Goal: Information Seeking & Learning: Learn about a topic

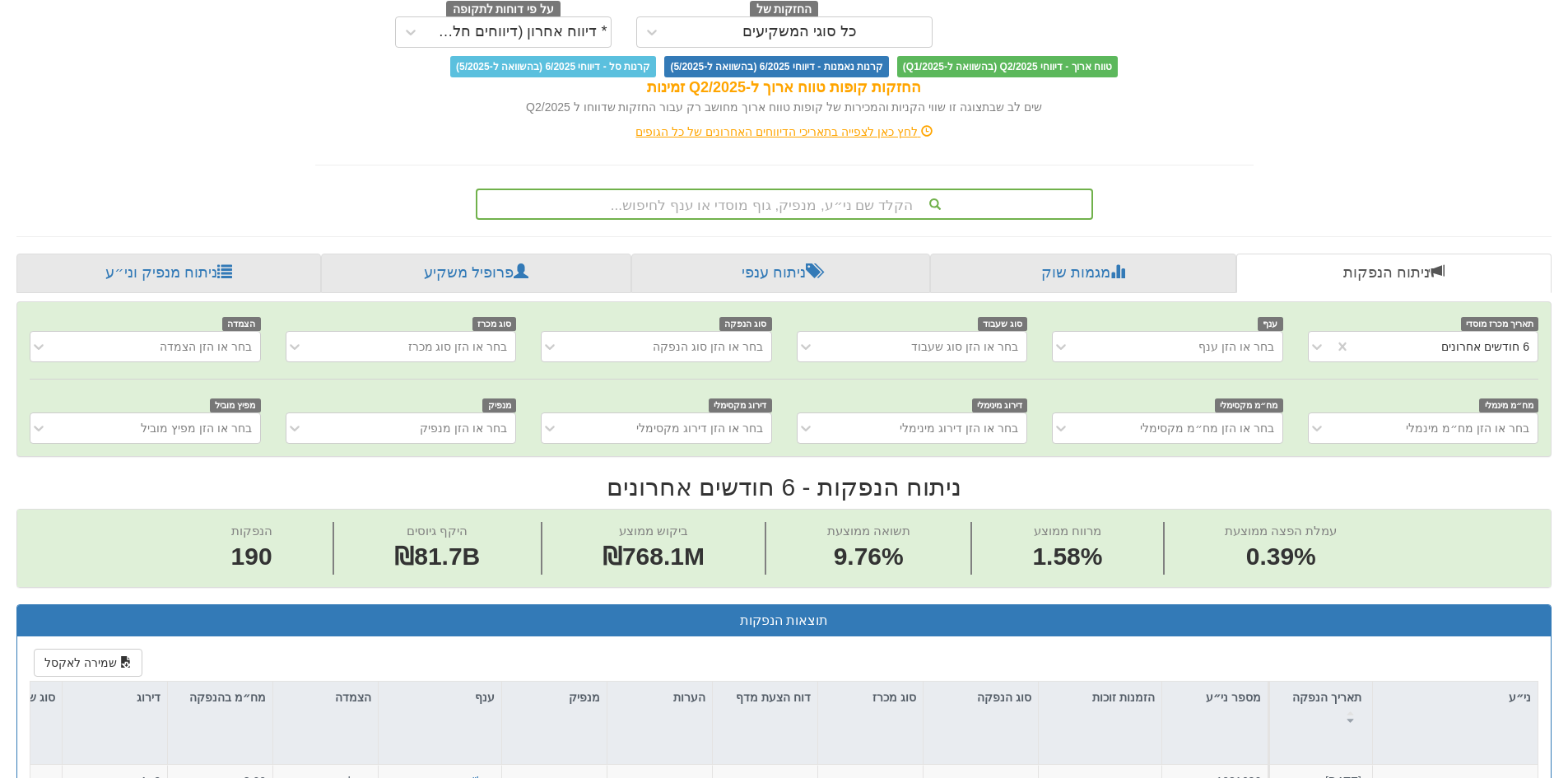
scroll to position [164, 0]
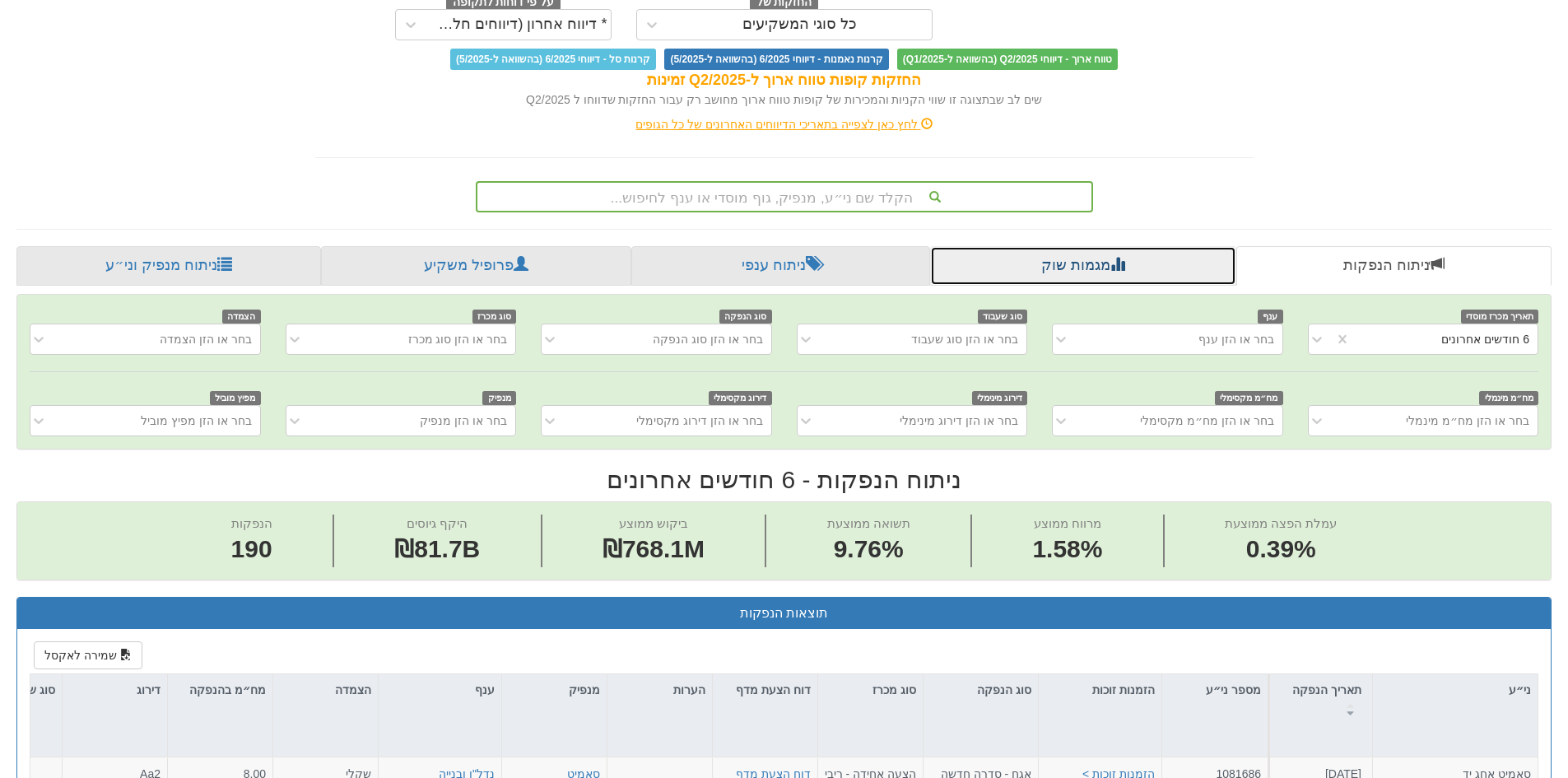
click at [1117, 256] on span at bounding box center [1118, 263] width 15 height 15
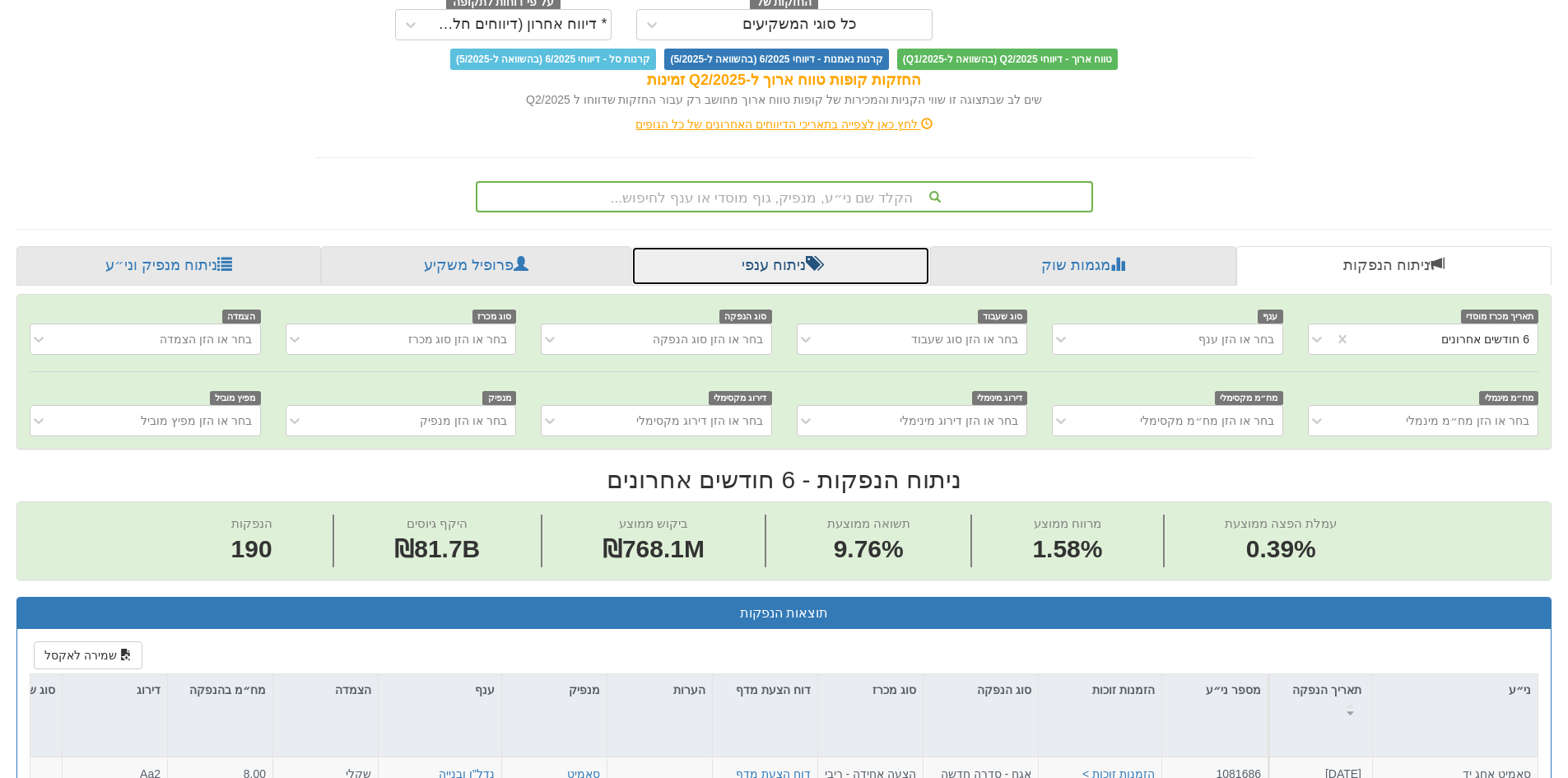
click at [791, 263] on link "ניתוח ענפי" at bounding box center [781, 266] width 299 height 39
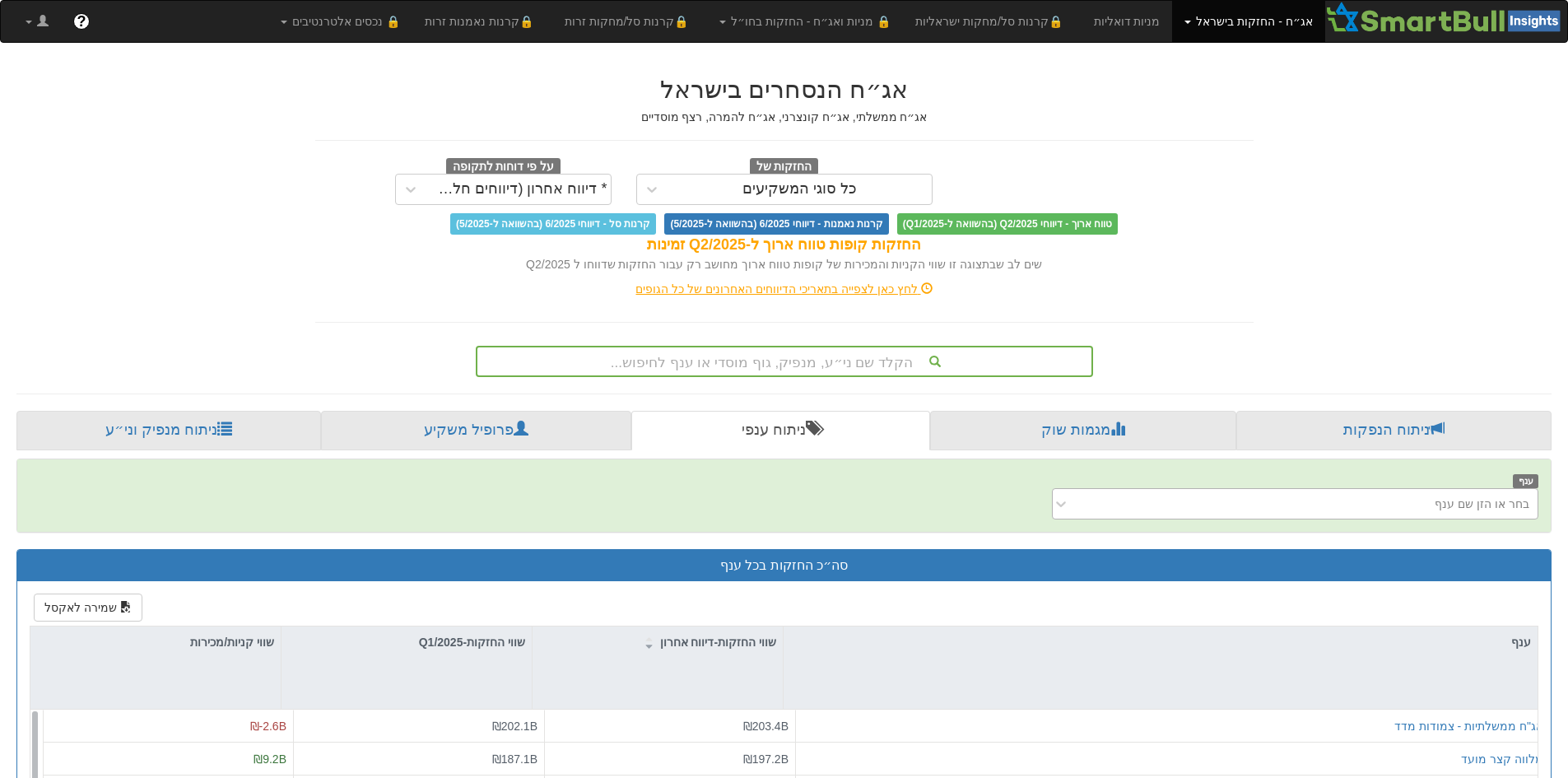
click at [1266, 506] on div "בחר או הזן שם ענף" at bounding box center [1309, 504] width 459 height 26
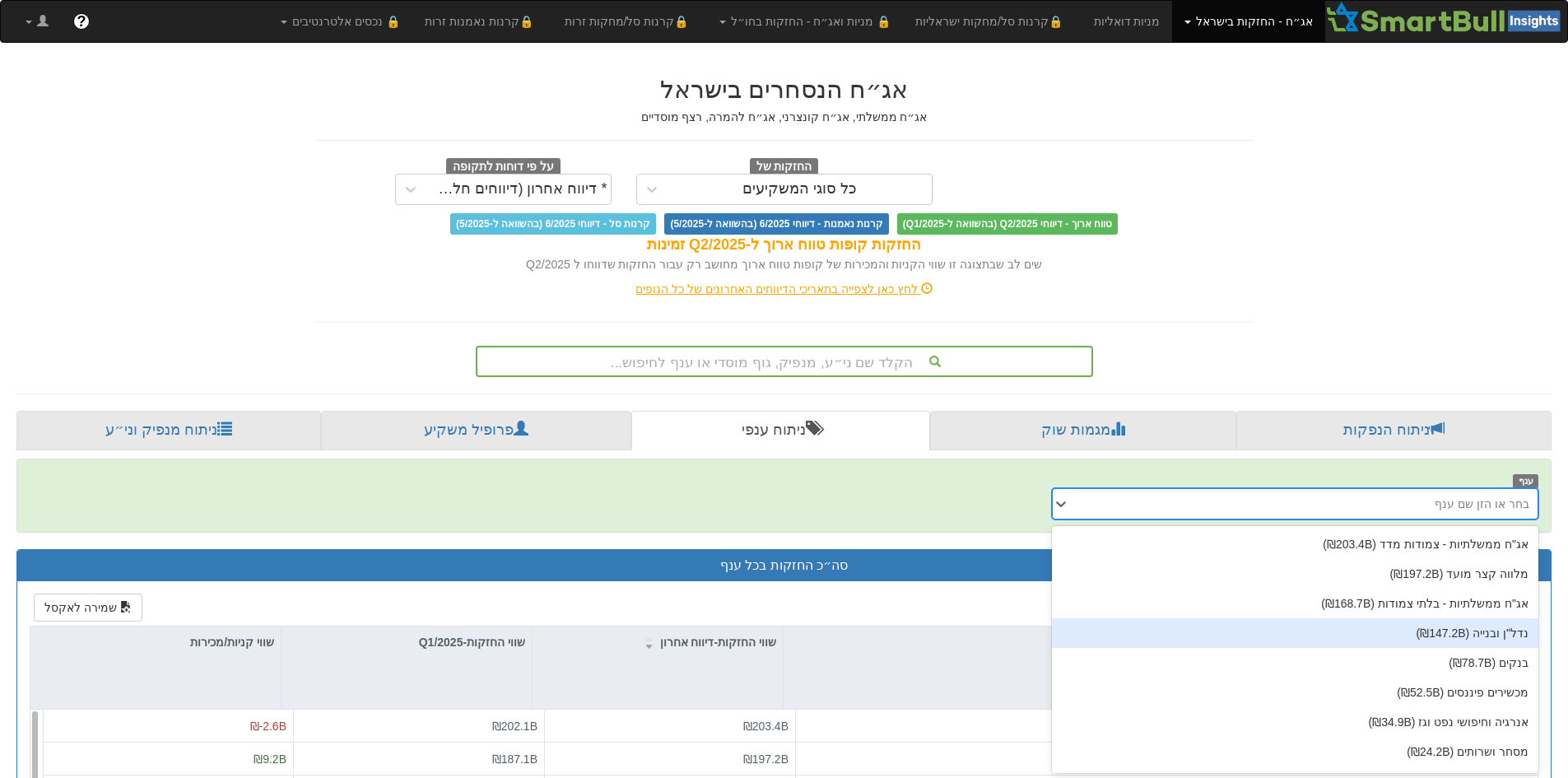
click at [1285, 644] on div "נדל"ן ובנייה (₪147.2B)" at bounding box center [1295, 632] width 486 height 30
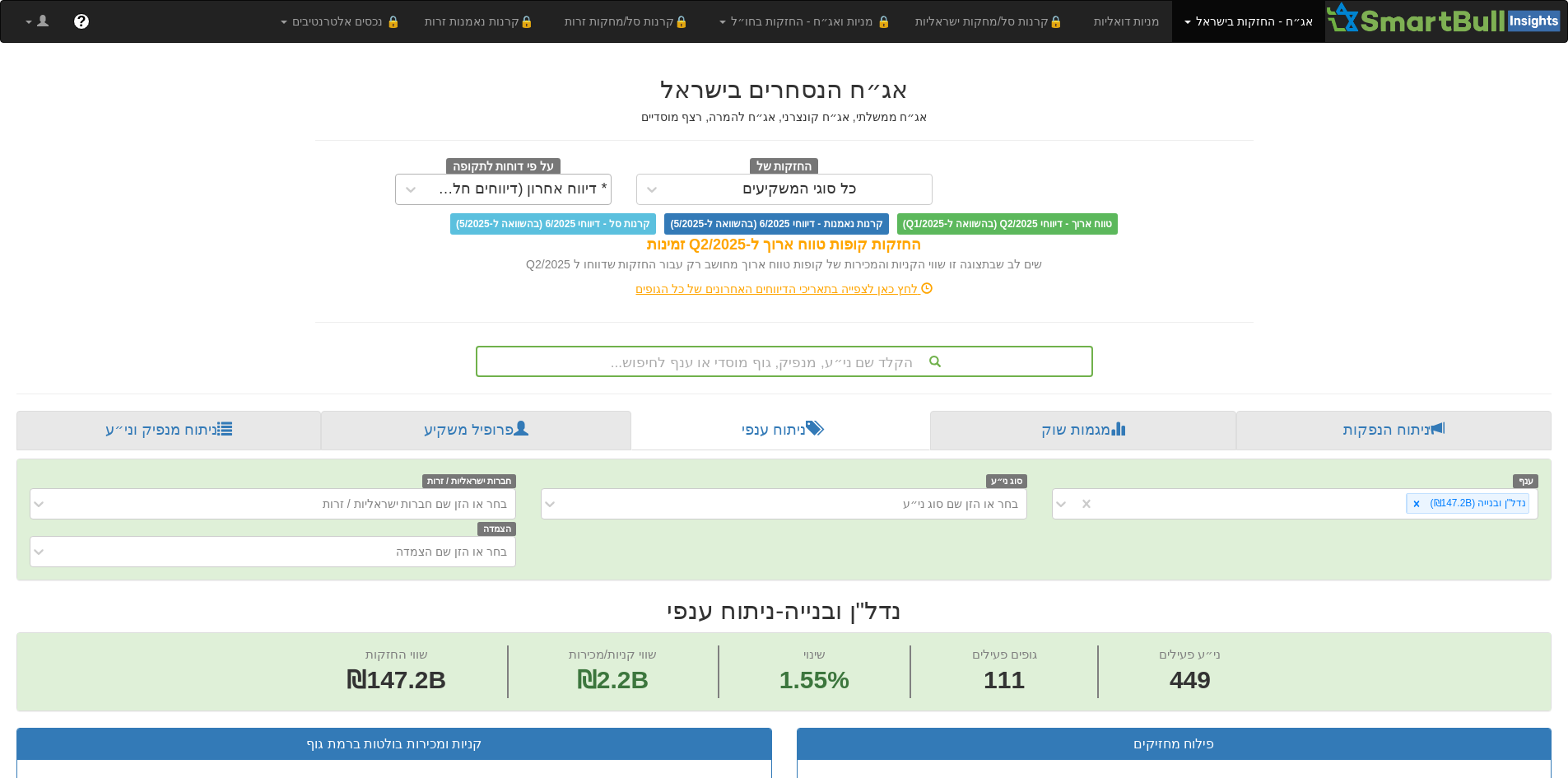
click at [527, 189] on div "* דיווח אחרון (דיווחים חלקיים)" at bounding box center [518, 189] width 178 height 17
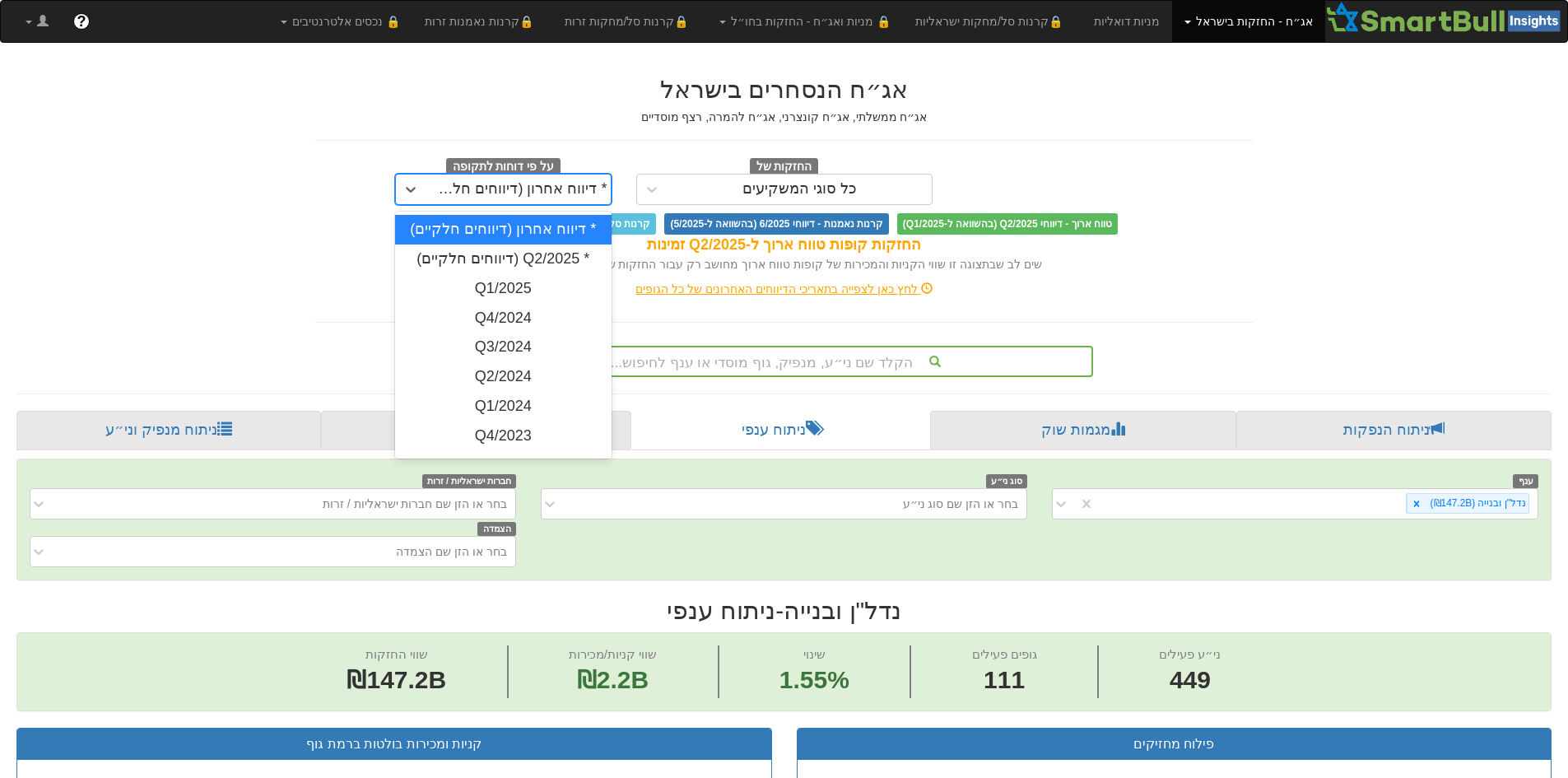
click at [527, 189] on div "* דיווח אחרון (דיווחים חלקיים)" at bounding box center [518, 189] width 178 height 17
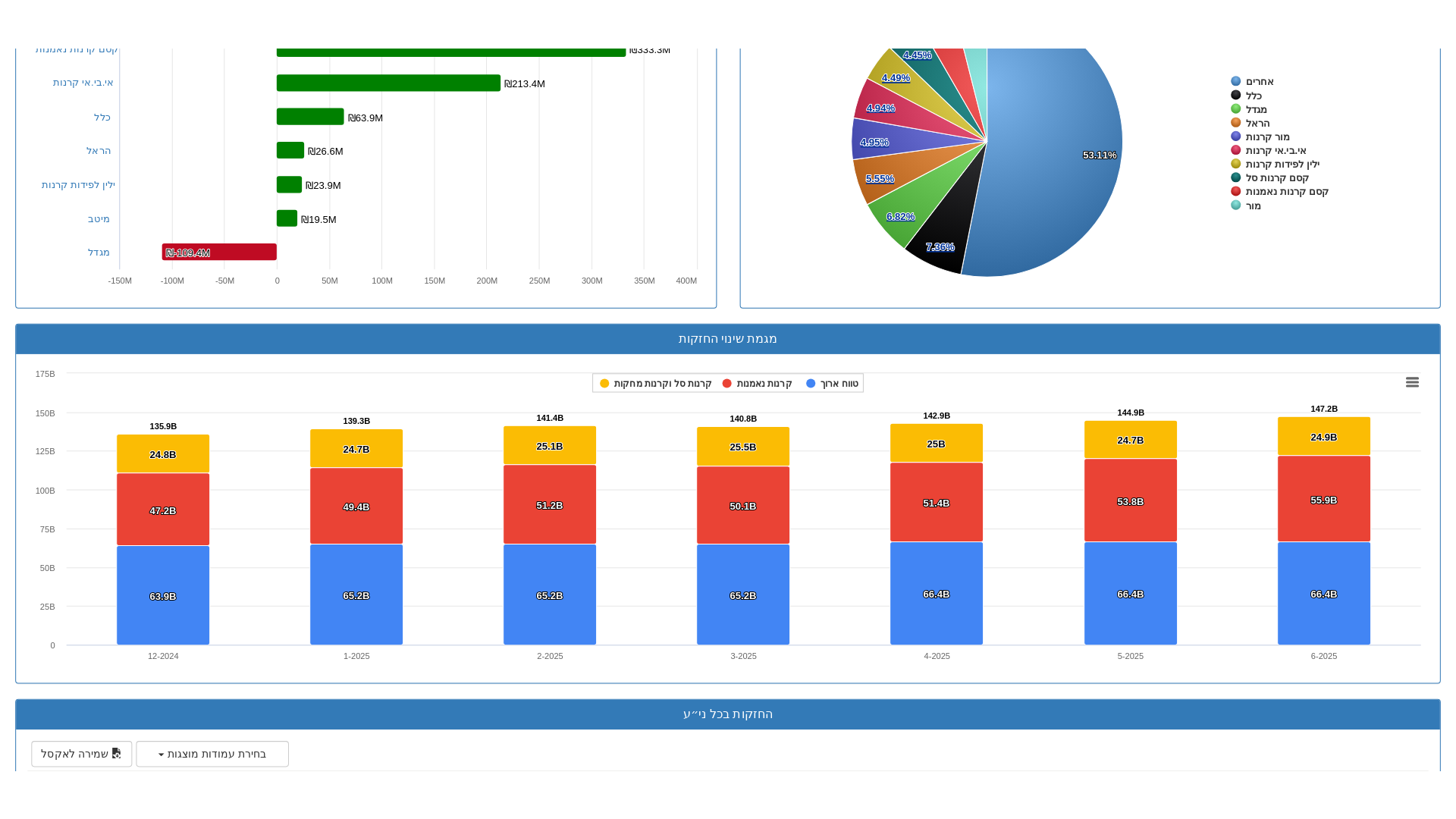
scroll to position [389, 0]
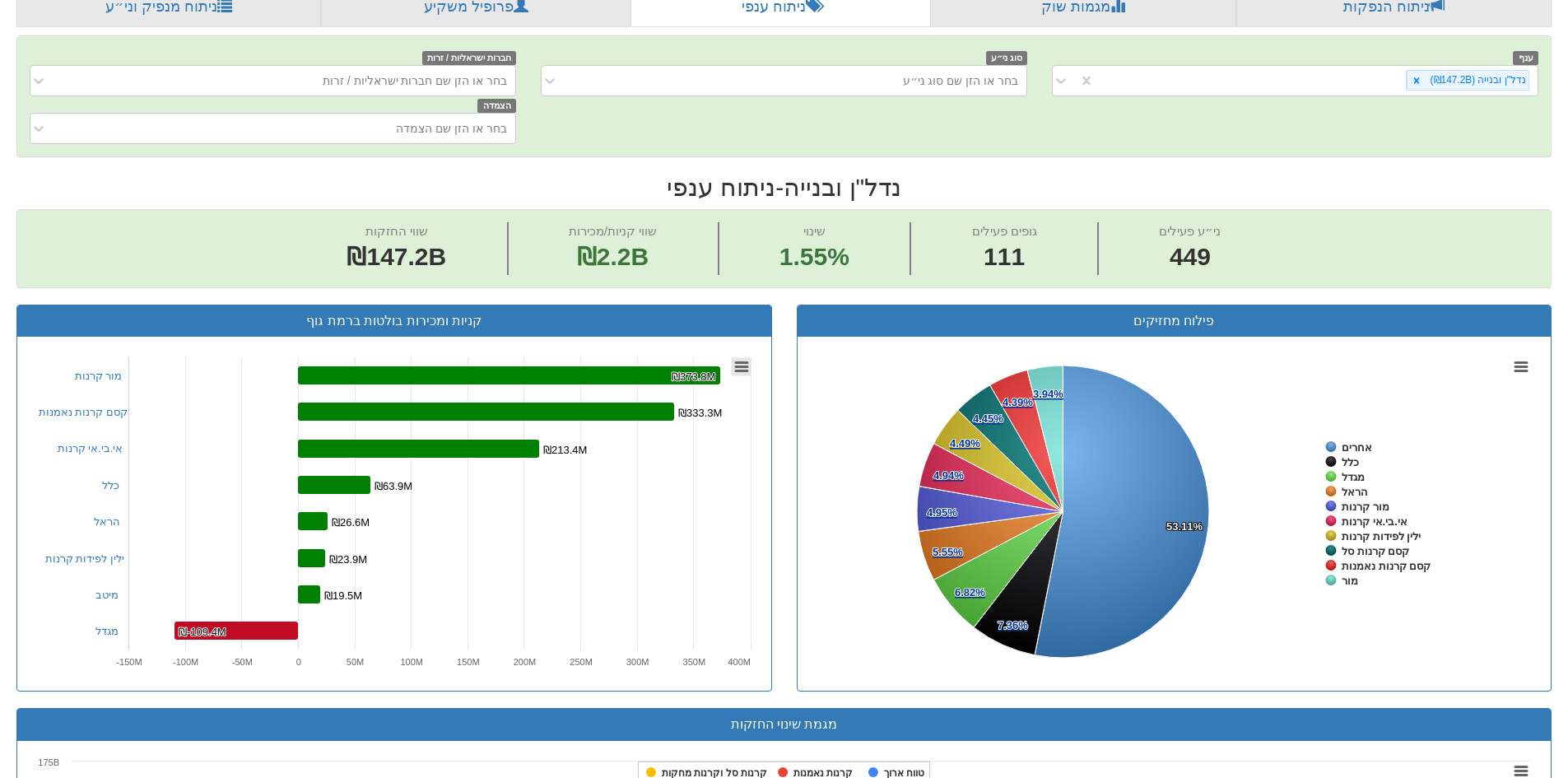
click at [744, 369] on rect at bounding box center [740, 367] width 20 height 18
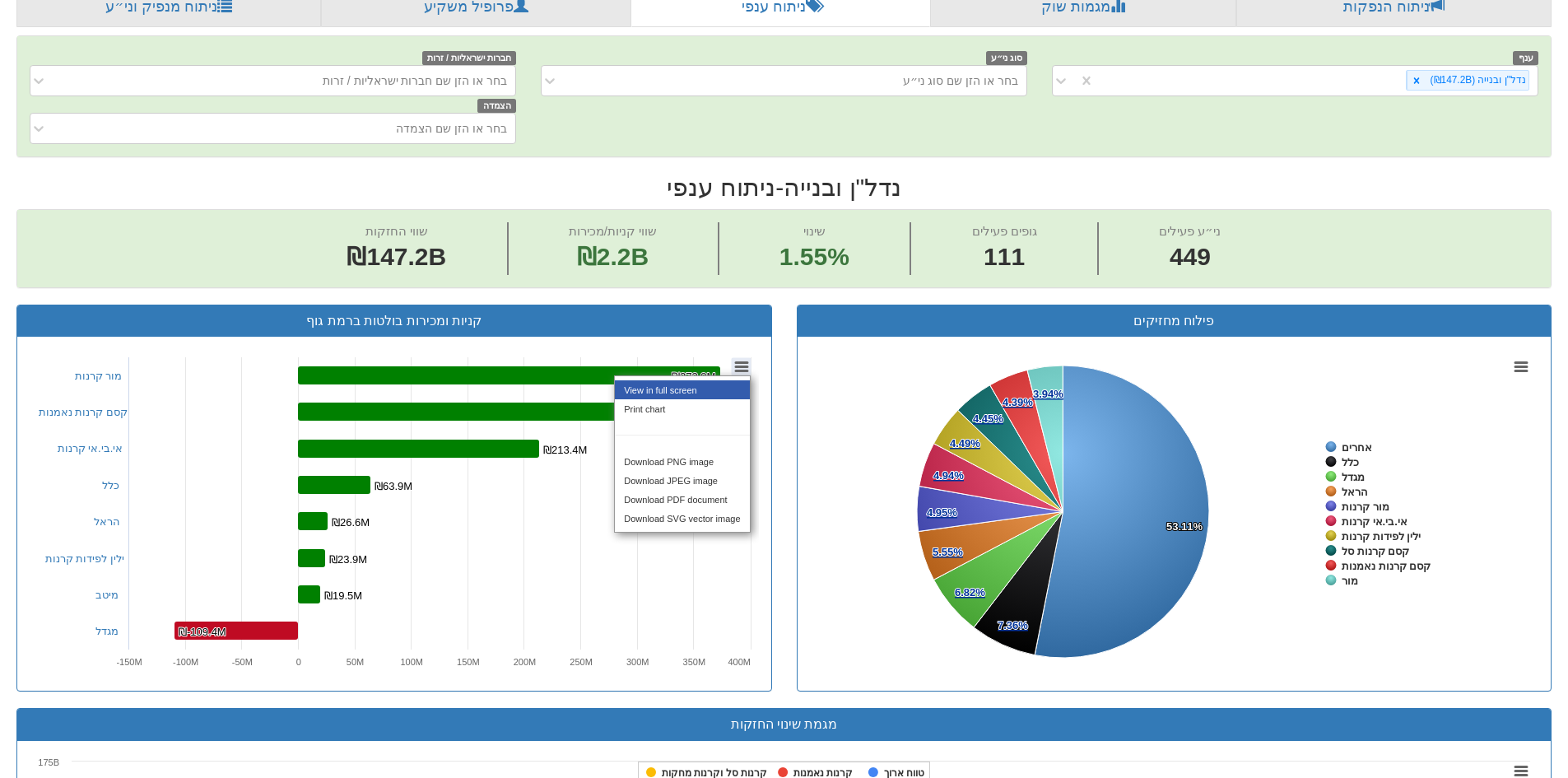
click at [709, 396] on li "View in full screen" at bounding box center [682, 390] width 134 height 19
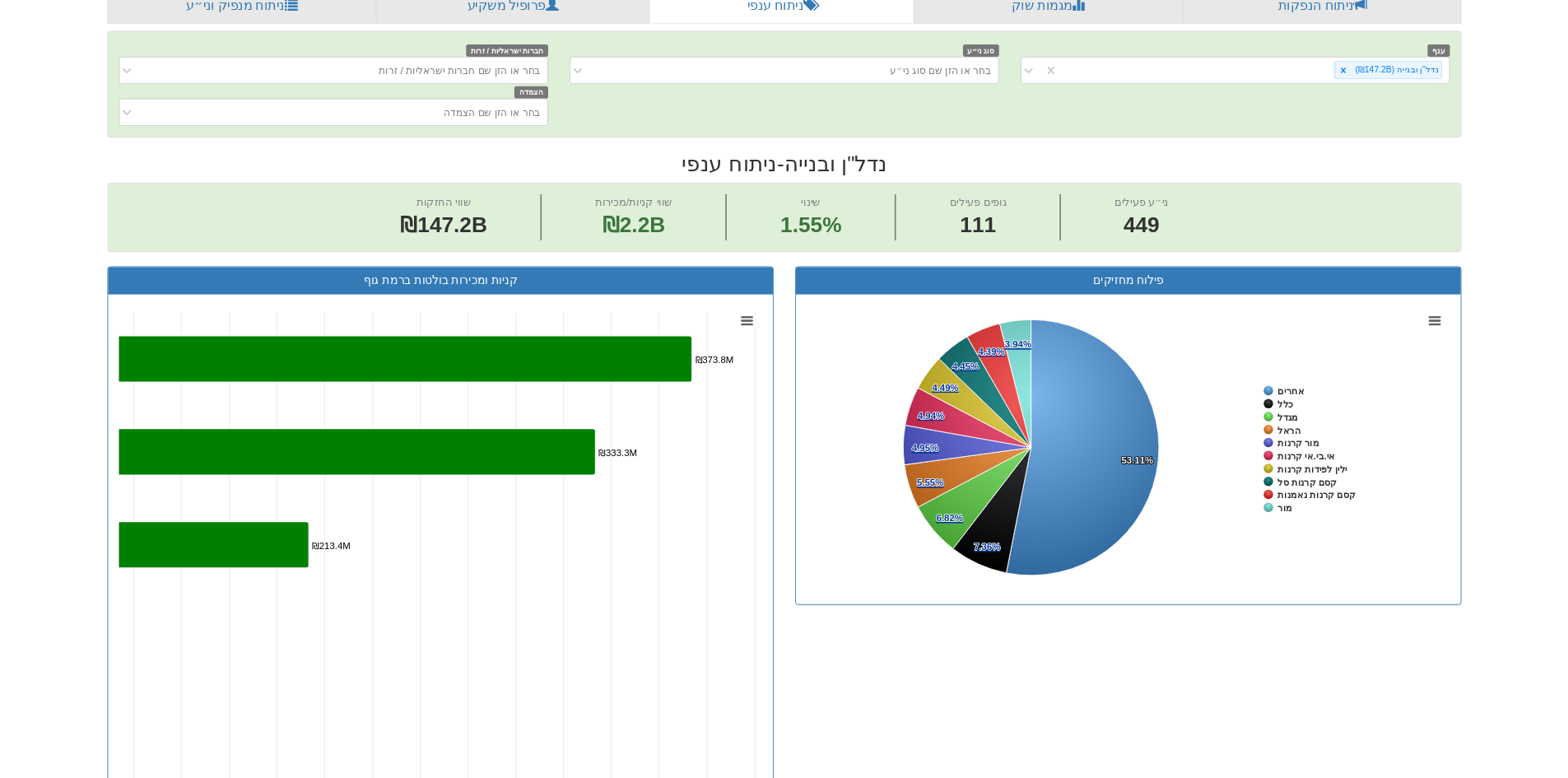
scroll to position [0, 2989]
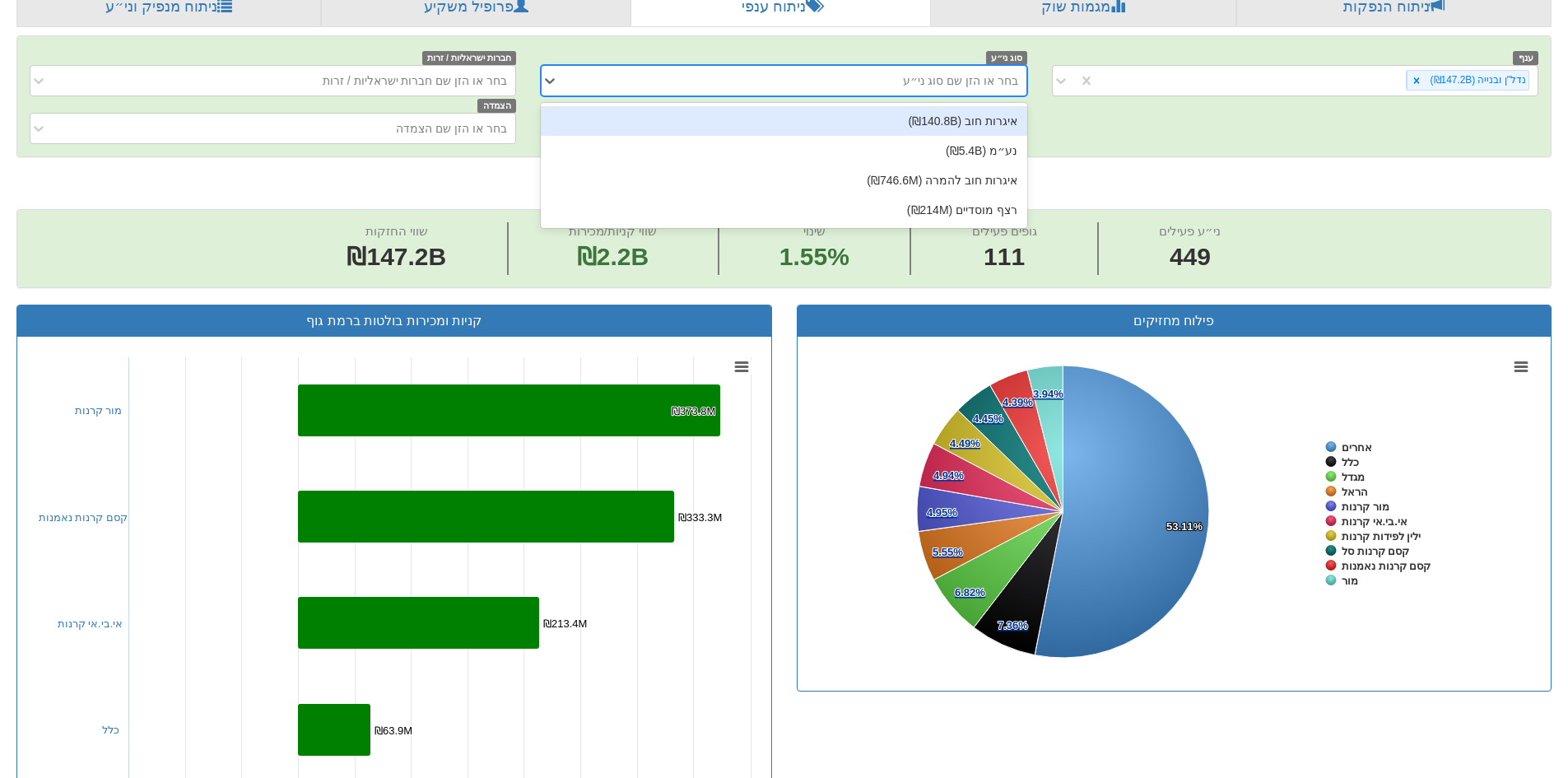
click at [986, 77] on div "בחר או הזן שם סוג ני״ע" at bounding box center [960, 81] width 115 height 17
click at [986, 123] on div "איגרות חוב (₪140.8B)" at bounding box center [784, 121] width 486 height 30
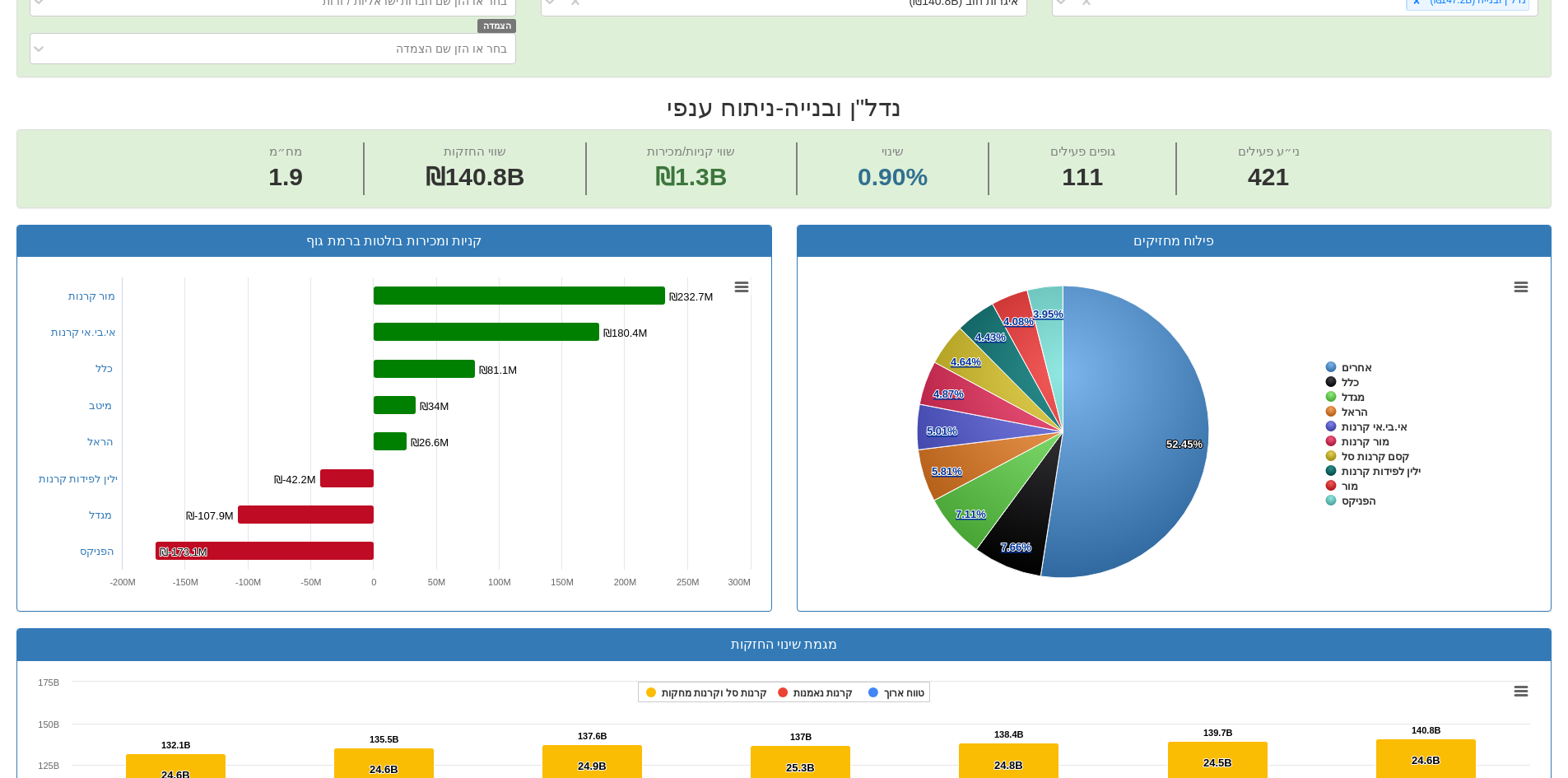
scroll to position [329, 0]
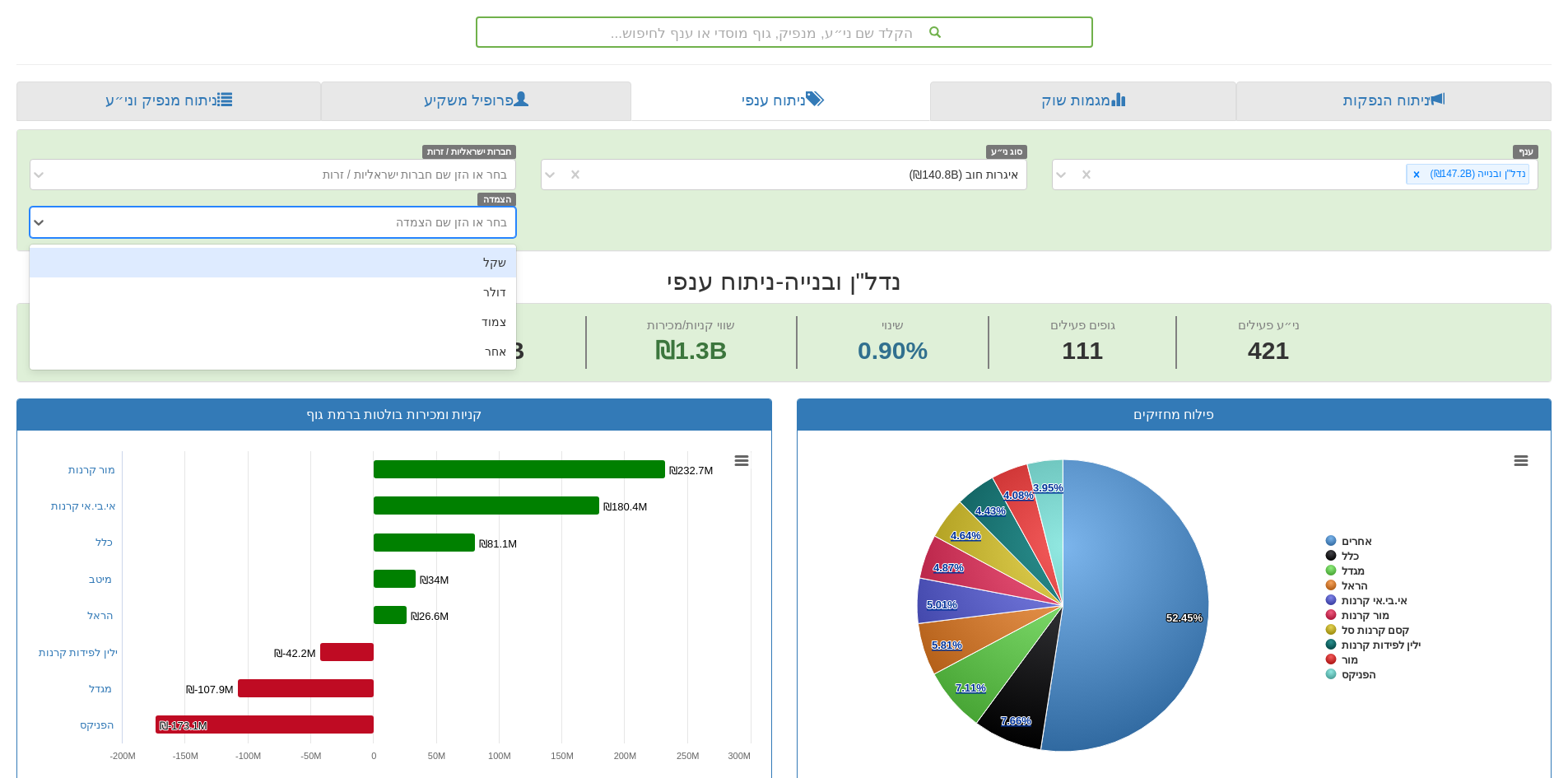
click at [415, 227] on div "בחר או הזן שם הצמדה" at bounding box center [451, 222] width 111 height 17
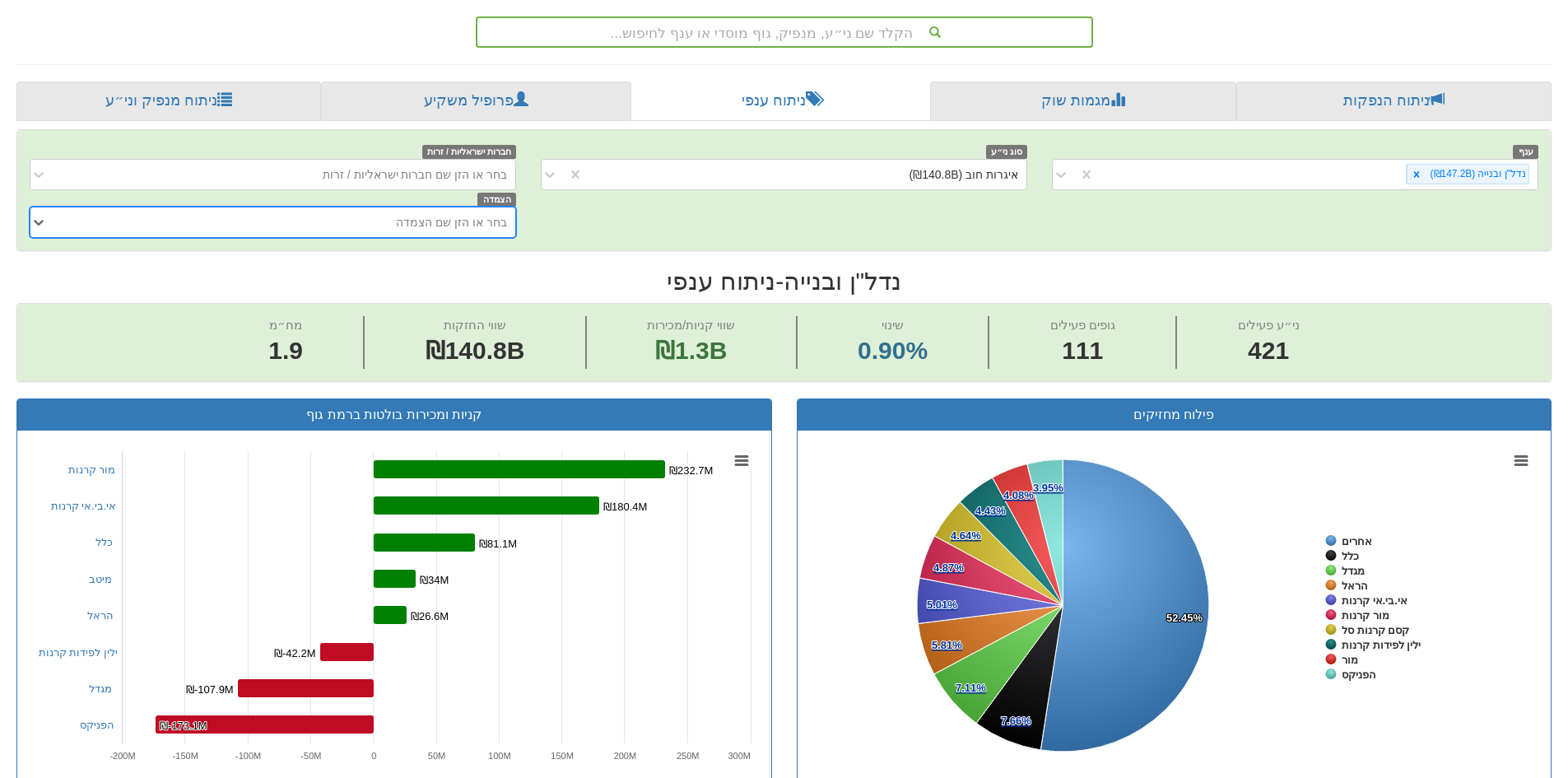
click at [415, 227] on div "בחר או הזן שם הצמדה" at bounding box center [451, 222] width 111 height 17
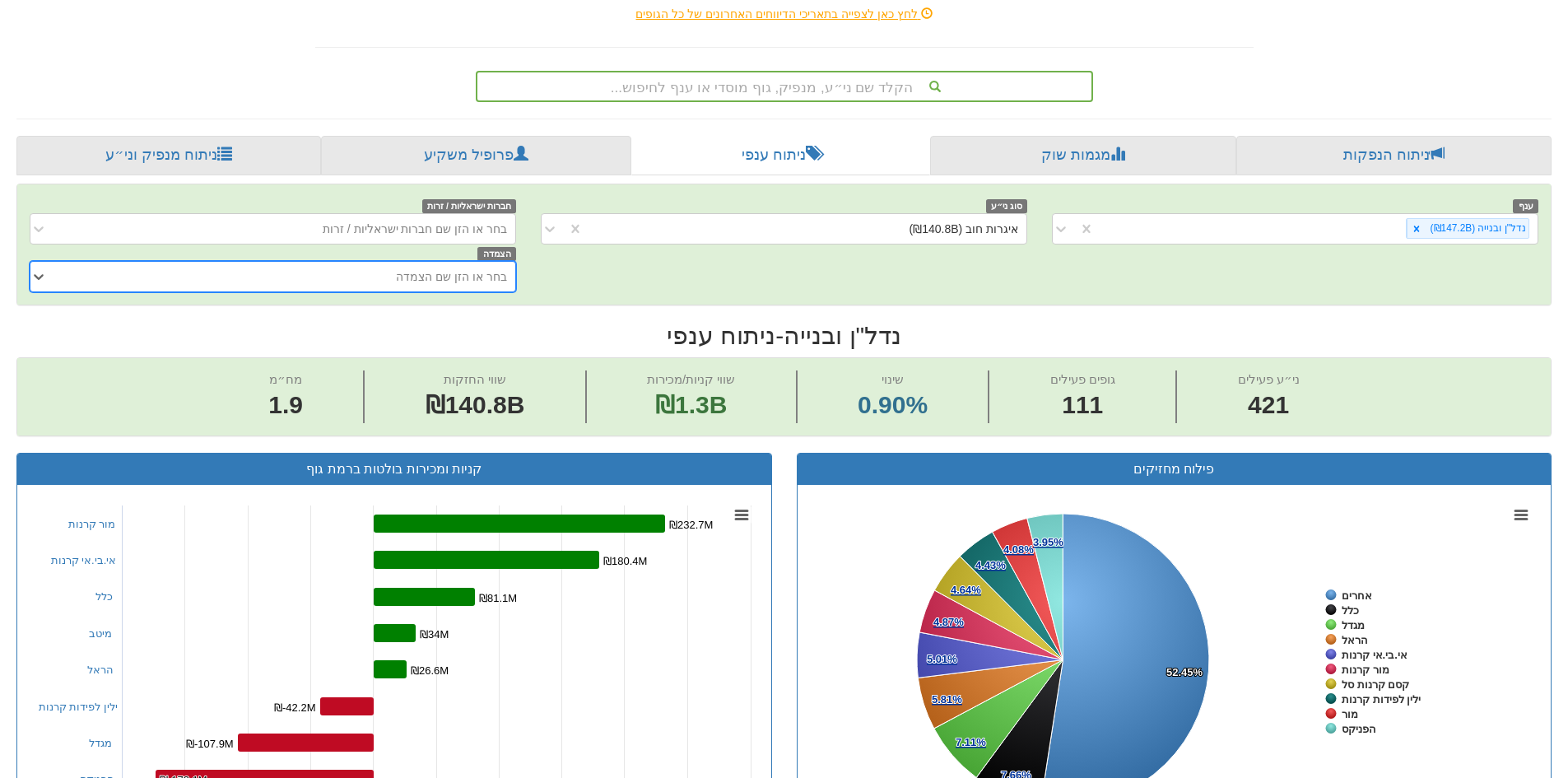
scroll to position [247, 0]
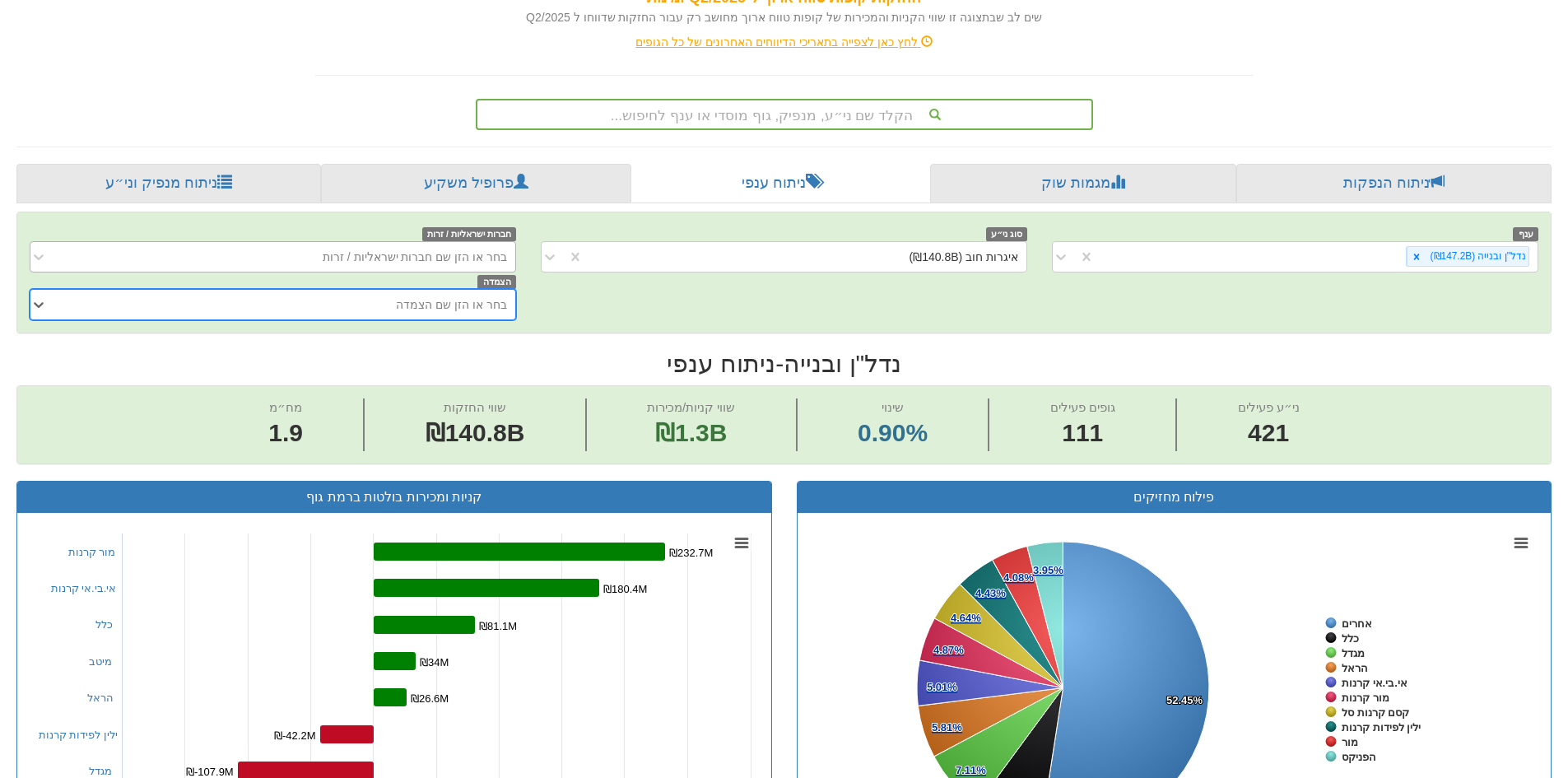
click at [438, 261] on div "בחר או הזן שם חברות ישראליות / זרות" at bounding box center [415, 257] width 185 height 17
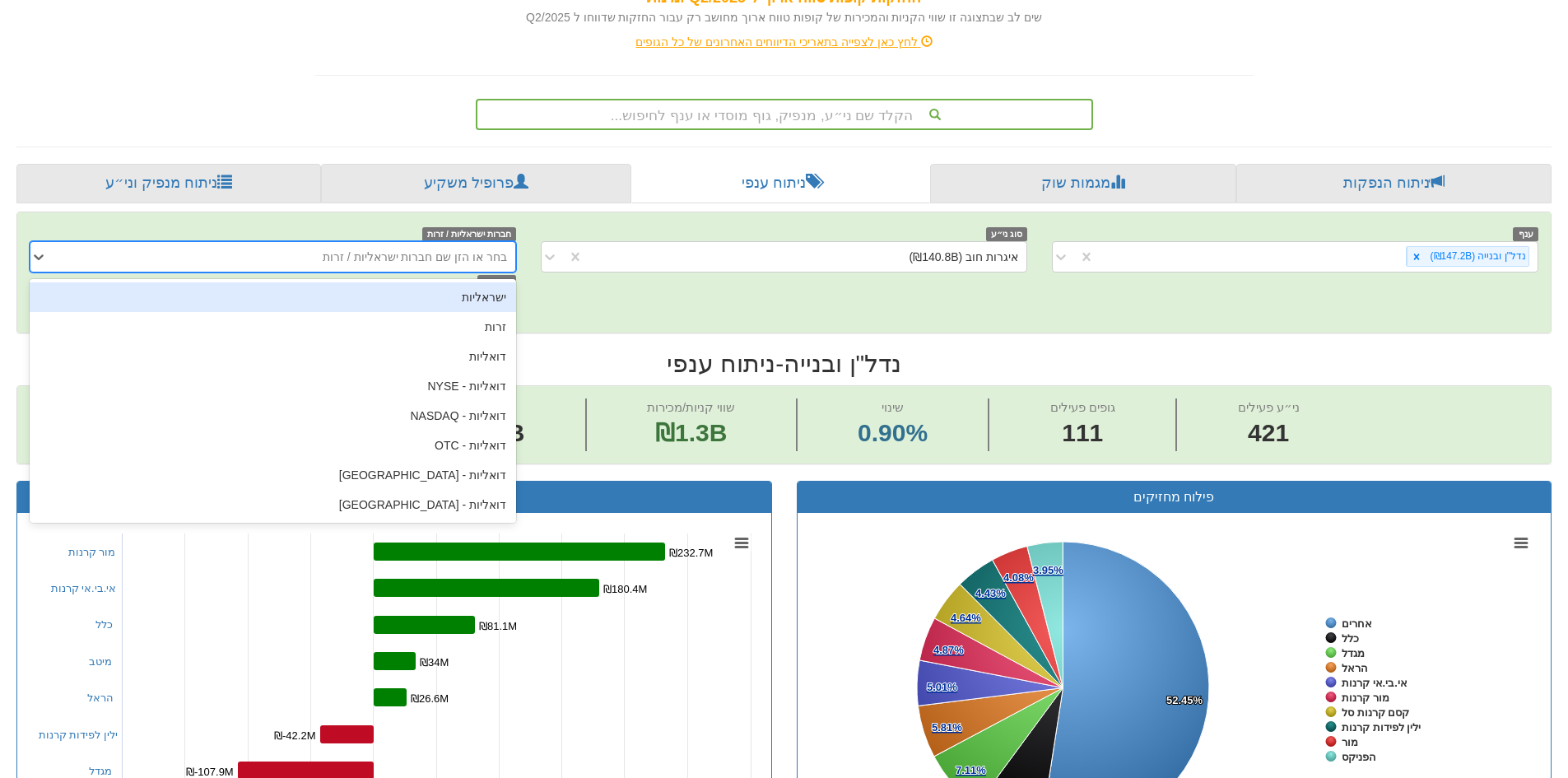
click at [614, 318] on div "ענף נדל"ן ובנייה (₪147.2B) סוג ני״ע איגרות חוב (₪140.8B) חברות ישראליות / זרות …" at bounding box center [784, 272] width 1533 height 95
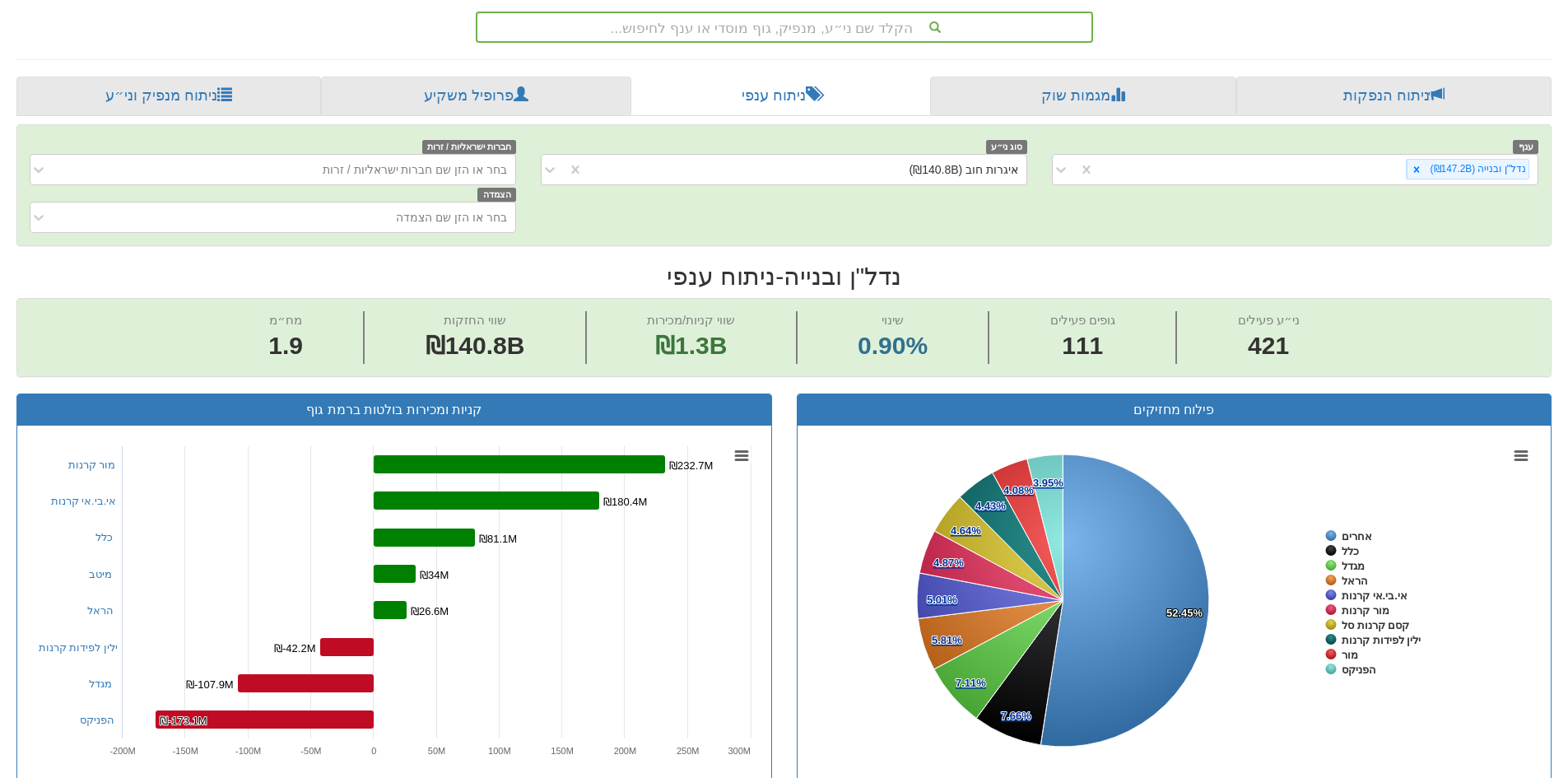
scroll to position [411, 0]
